Goal: Task Accomplishment & Management: Manage account settings

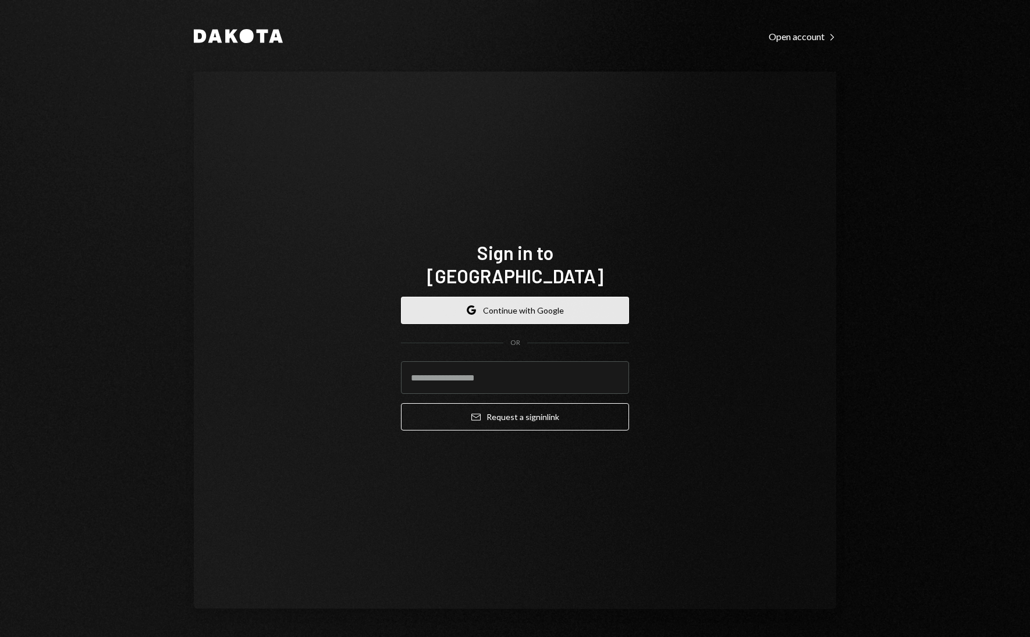
click at [511, 298] on button "Google Continue with Google" at bounding box center [515, 310] width 228 height 27
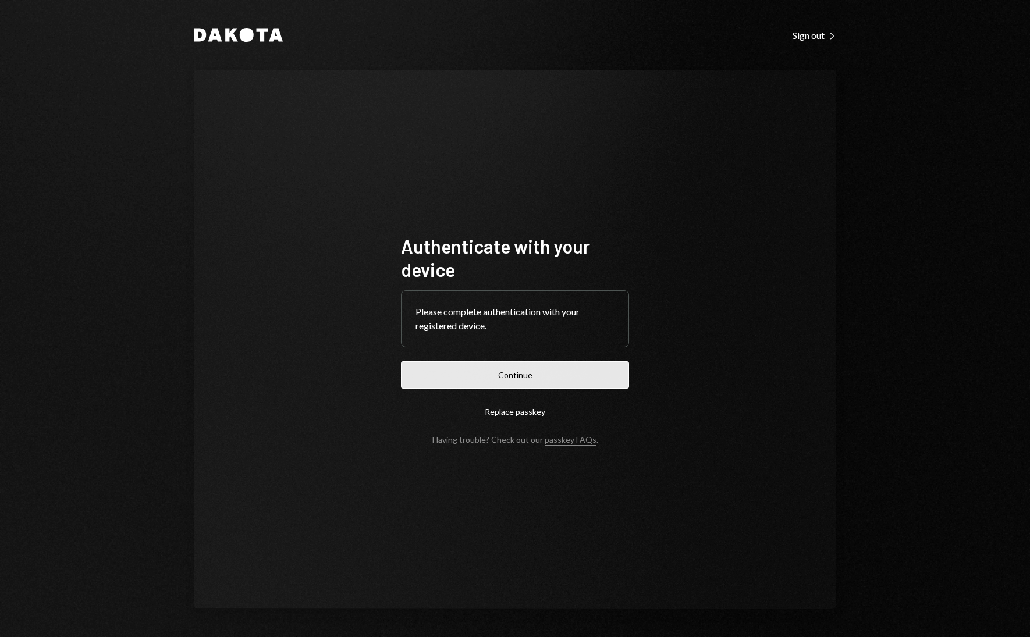
click at [538, 375] on button "Continue" at bounding box center [515, 374] width 228 height 27
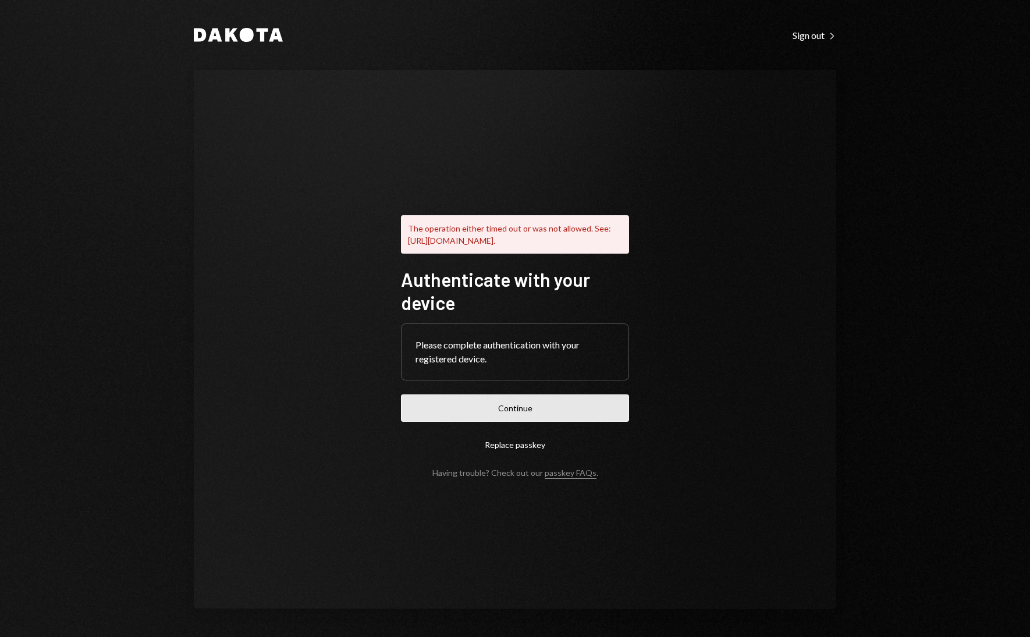
click at [517, 422] on button "Continue" at bounding box center [515, 407] width 228 height 27
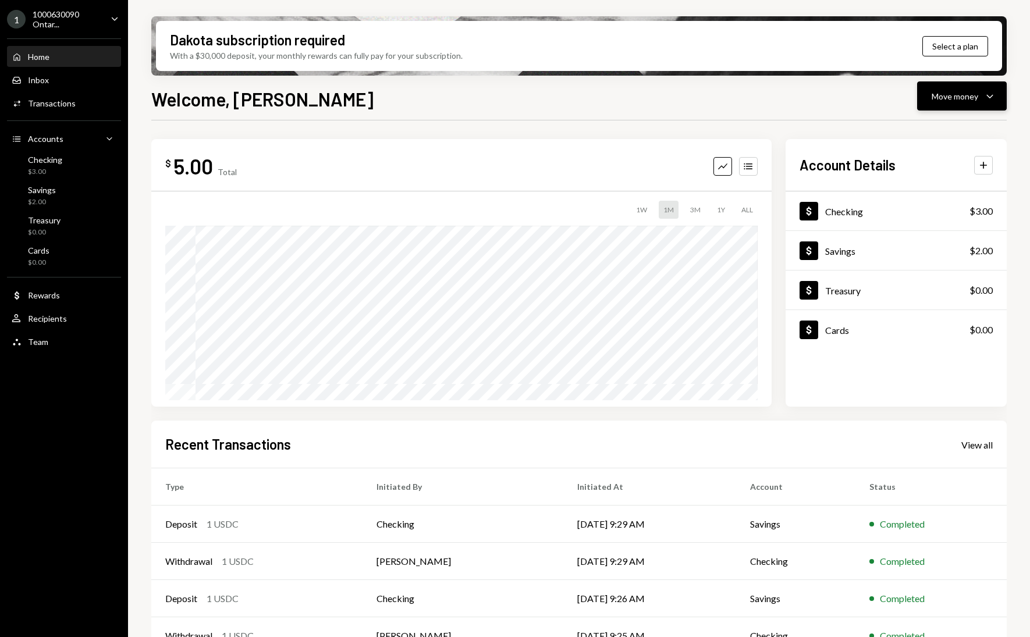
click at [965, 84] on button "Move money Caret Down" at bounding box center [962, 95] width 90 height 29
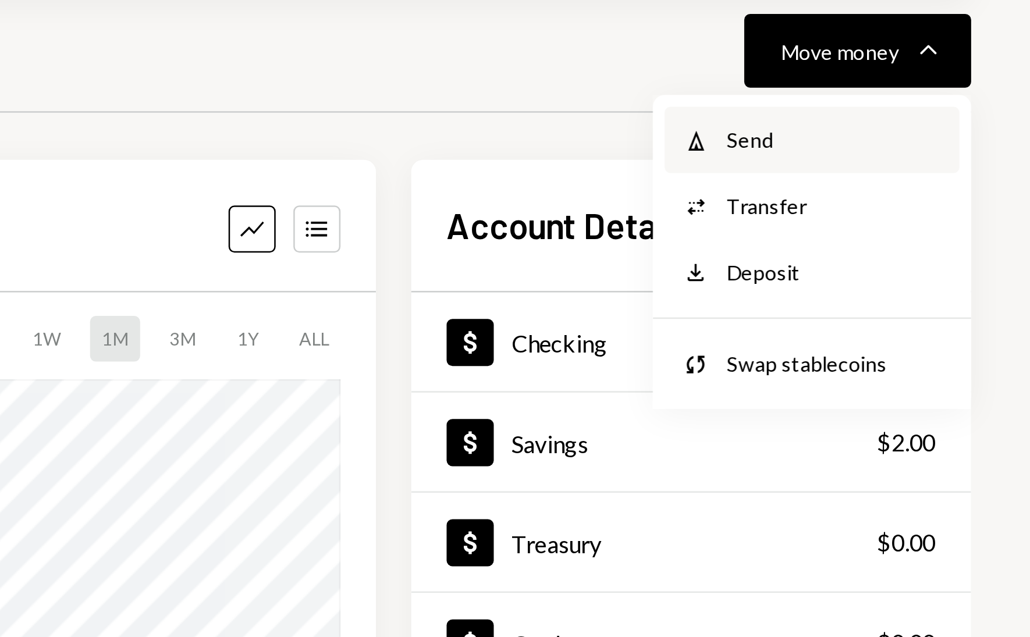
click at [941, 130] on div "Send" at bounding box center [952, 131] width 85 height 12
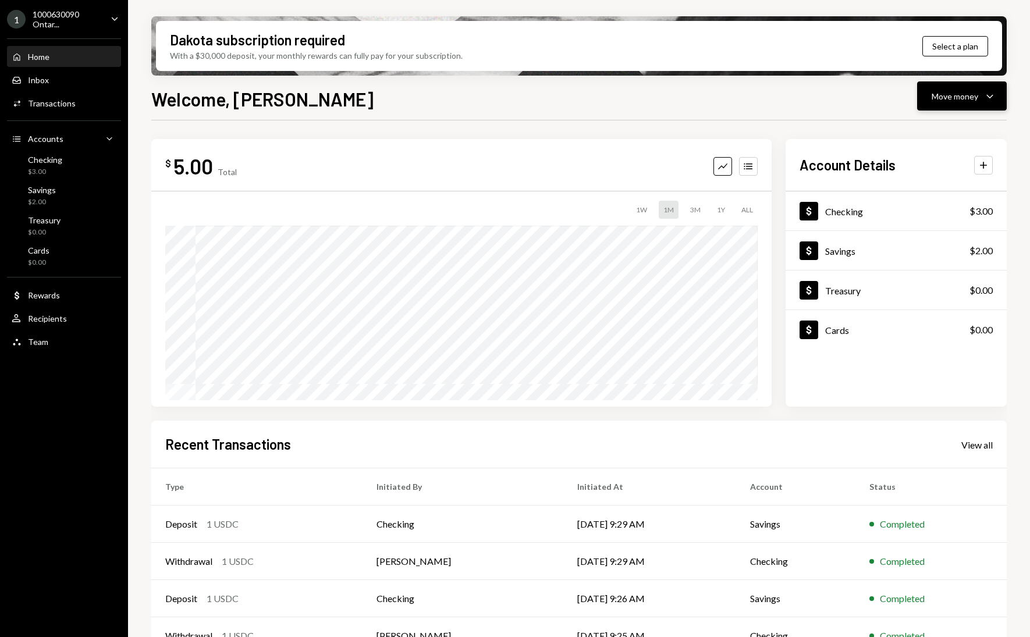
click at [958, 99] on div "Move money" at bounding box center [954, 96] width 47 height 12
click at [934, 132] on div "Send" at bounding box center [952, 131] width 85 height 12
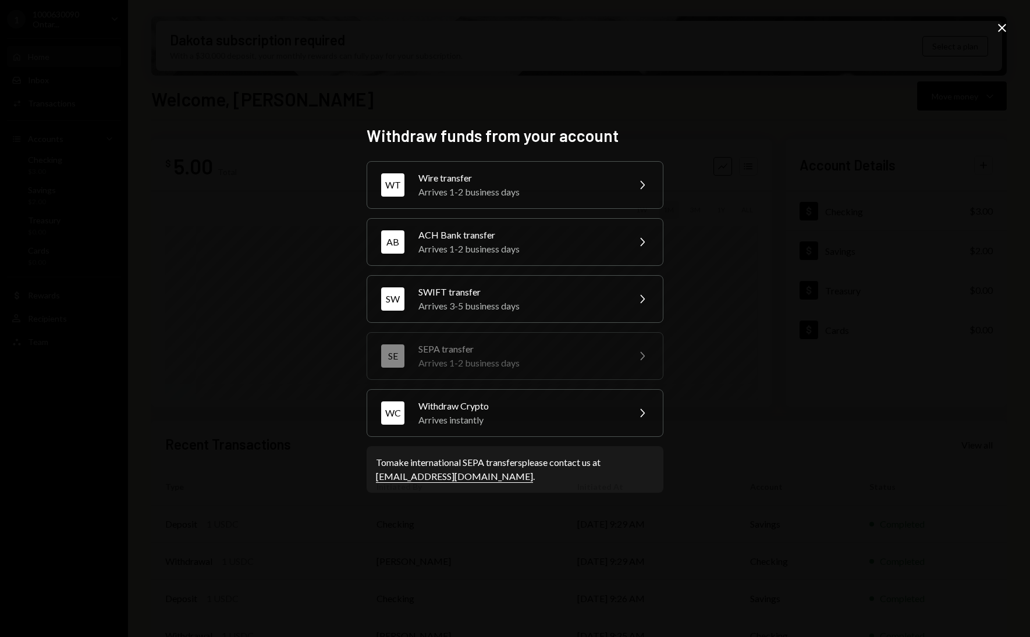
click at [1005, 23] on icon "Close" at bounding box center [1002, 28] width 14 height 14
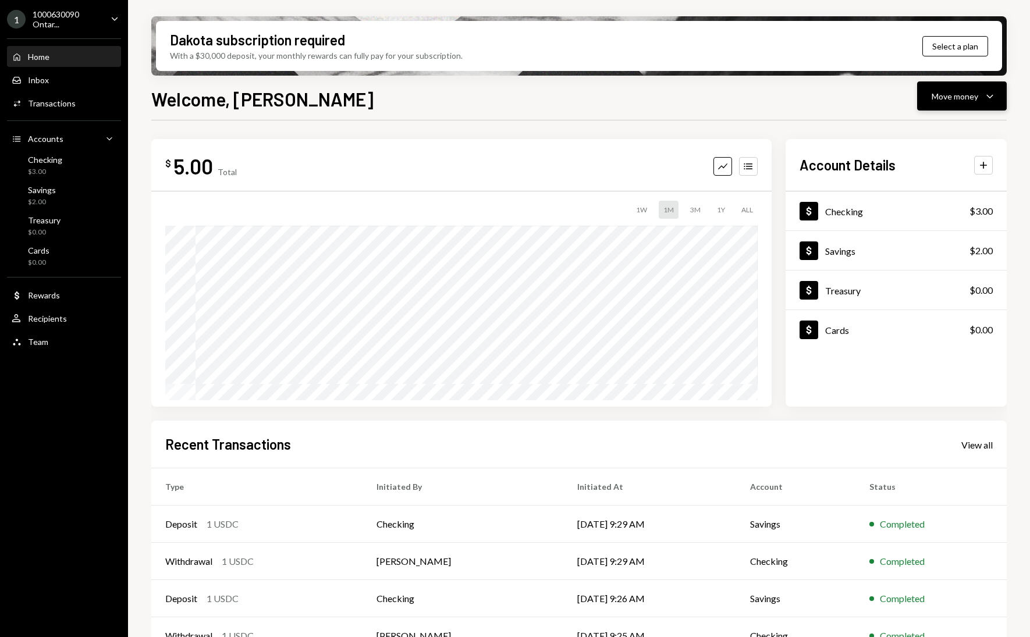
click at [934, 102] on div "Move money Caret Down" at bounding box center [961, 96] width 61 height 14
click at [926, 214] on div "Swap stablecoins" at bounding box center [952, 220] width 85 height 12
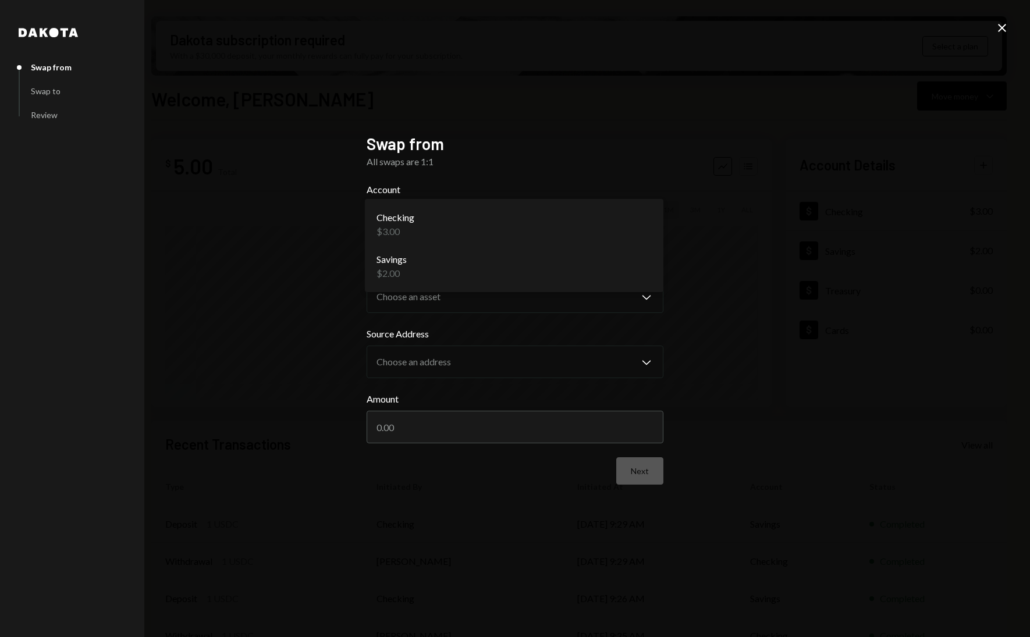
click at [523, 243] on body "1 1000630090 Ontar... Caret Down Home Home Inbox Inbox Activities Transactions …" at bounding box center [515, 318] width 1030 height 637
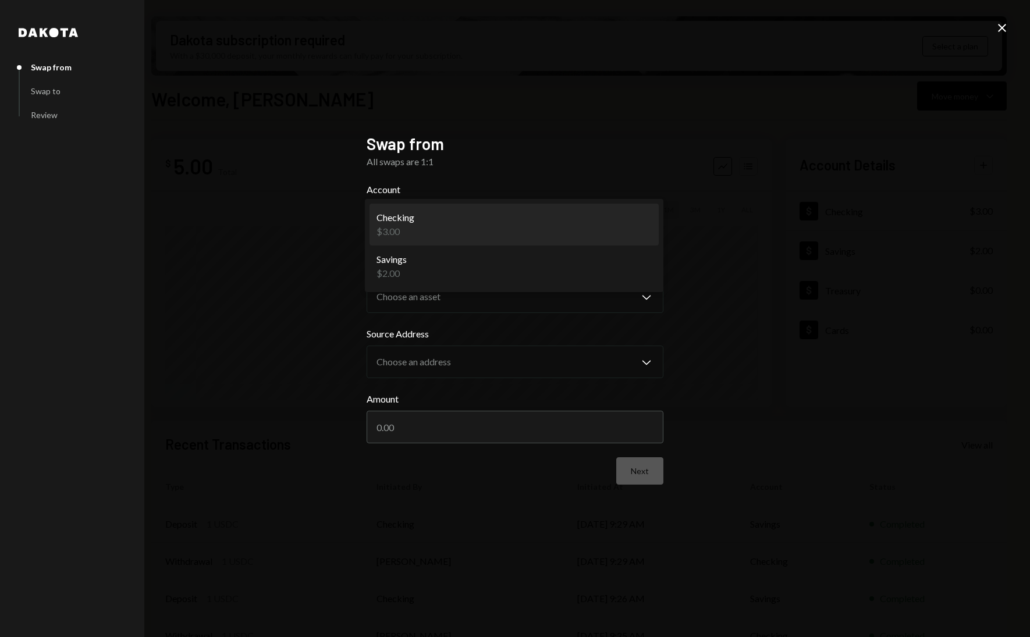
select select "**********"
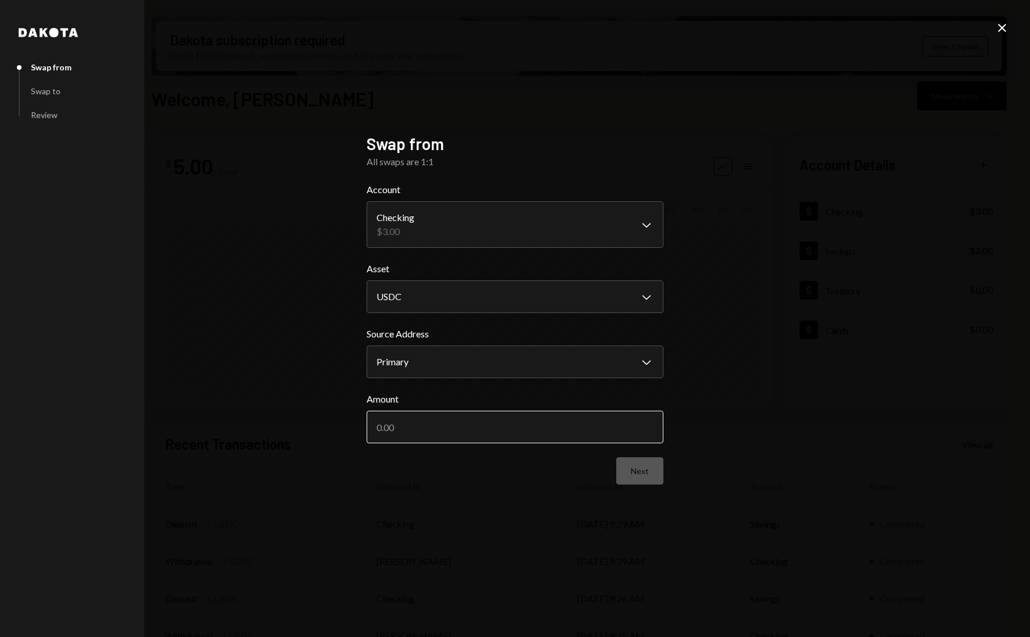
click at [453, 417] on input "Amount" at bounding box center [515, 427] width 297 height 33
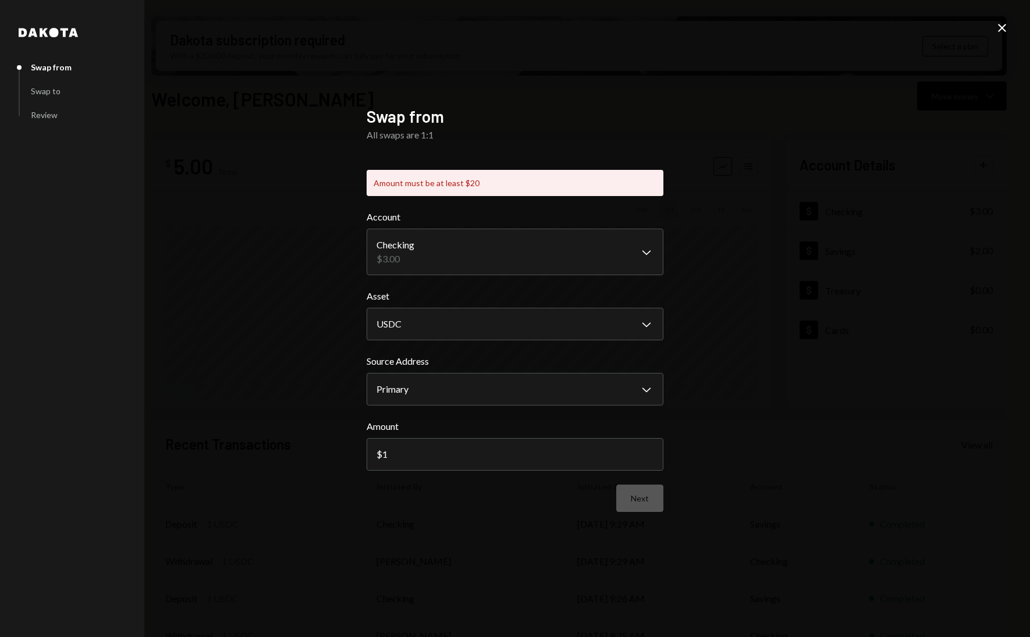
click at [625, 471] on form "**********" at bounding box center [515, 361] width 297 height 302
click at [400, 483] on form "**********" at bounding box center [515, 361] width 297 height 302
click at [410, 441] on input "1" at bounding box center [515, 454] width 297 height 33
type input "20"
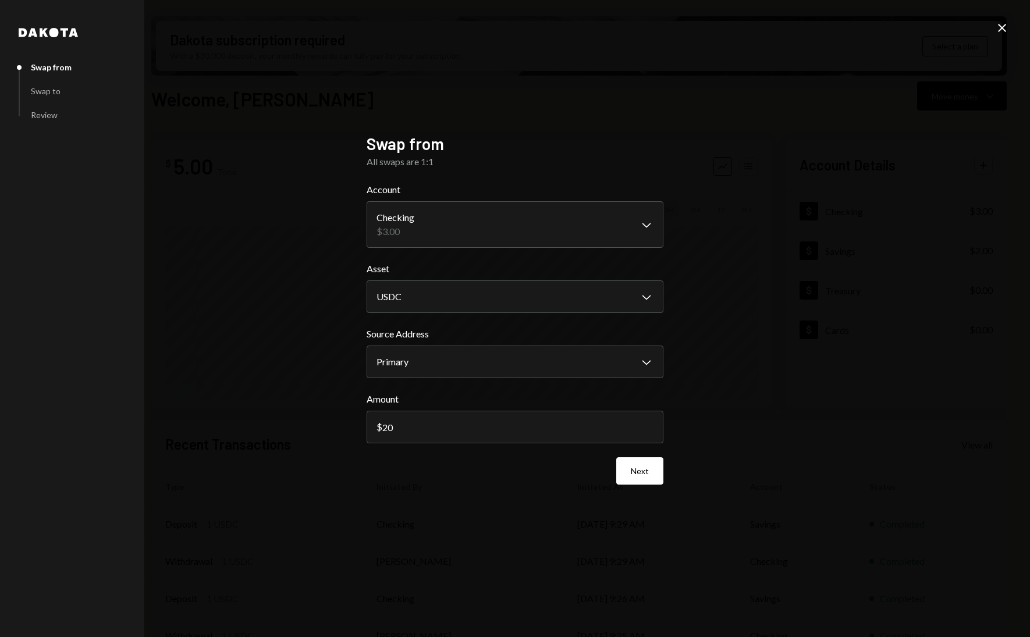
click at [651, 493] on div "**********" at bounding box center [515, 319] width 297 height 370
click at [631, 476] on button "Next" at bounding box center [639, 470] width 47 height 27
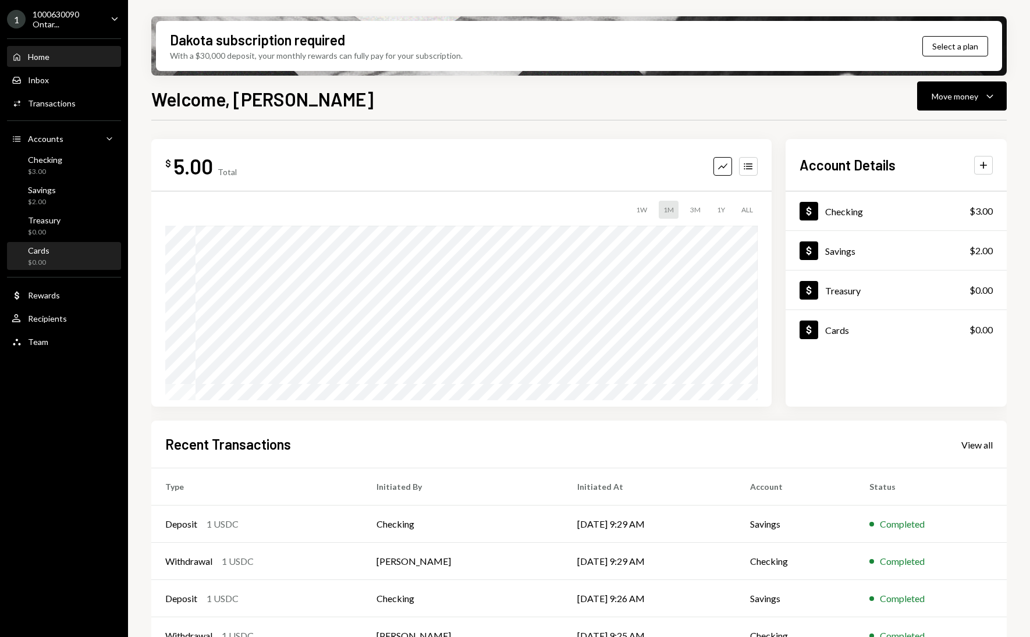
click at [58, 262] on div "Cards $0.00" at bounding box center [64, 257] width 105 height 22
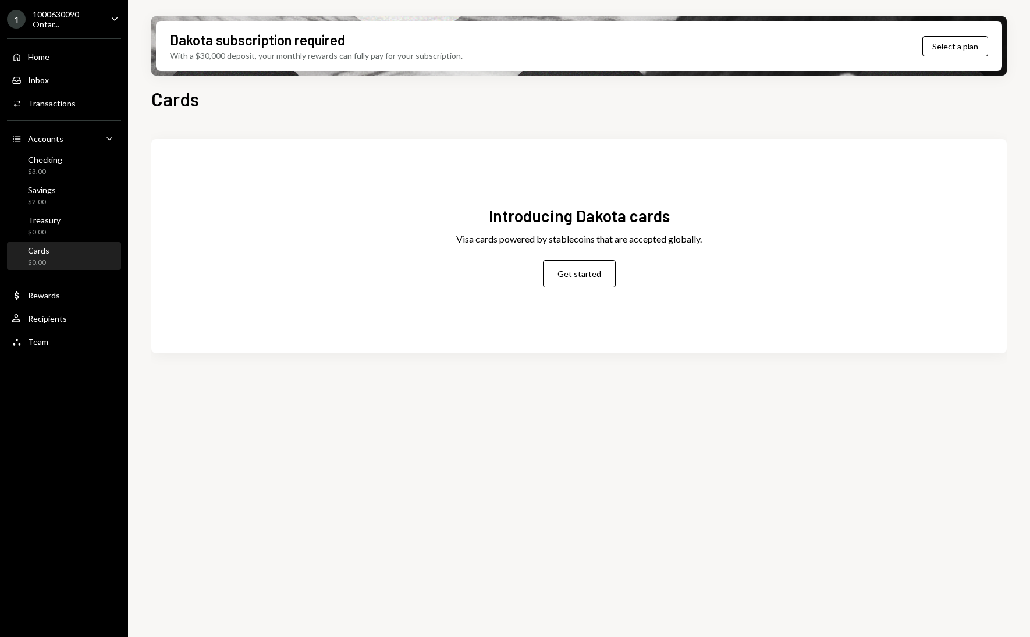
click at [614, 287] on div "Introducing Dakota cards Visa cards powered by stablecoins that are accepted gl…" at bounding box center [578, 246] width 855 height 186
click at [603, 284] on button "Get started" at bounding box center [579, 273] width 73 height 27
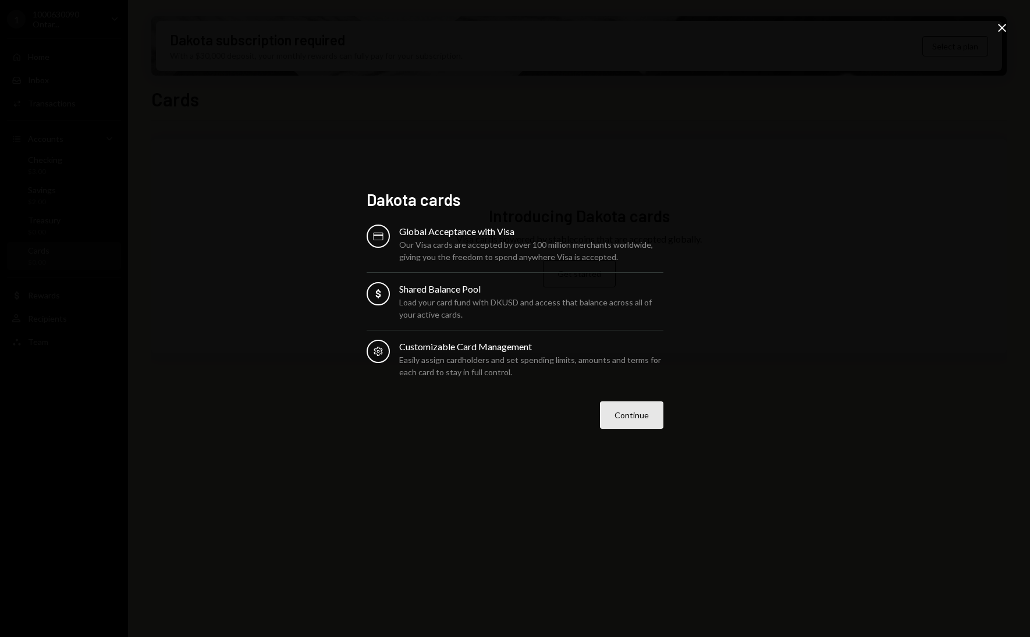
click at [633, 415] on button "Continue" at bounding box center [631, 414] width 63 height 27
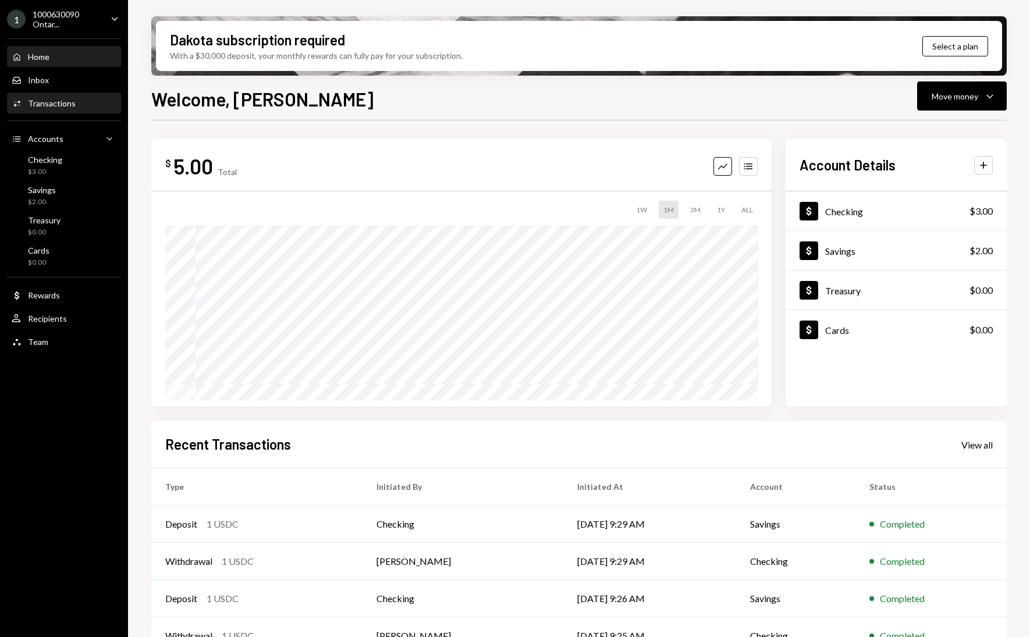
click at [85, 104] on div "Activities Transactions" at bounding box center [64, 103] width 105 height 10
